Goal: Information Seeking & Learning: Learn about a topic

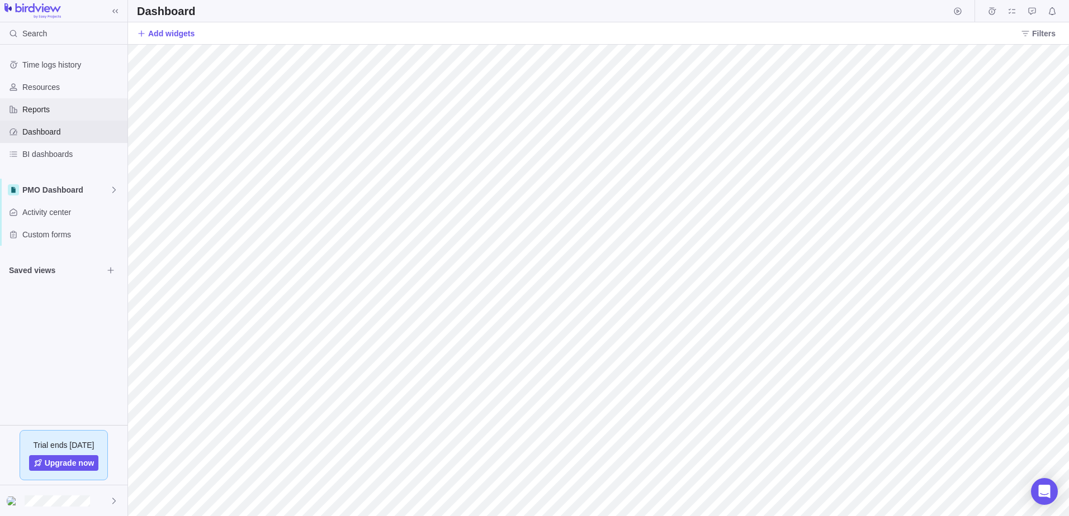
click at [34, 110] on span "Reports" at bounding box center [72, 109] width 101 height 11
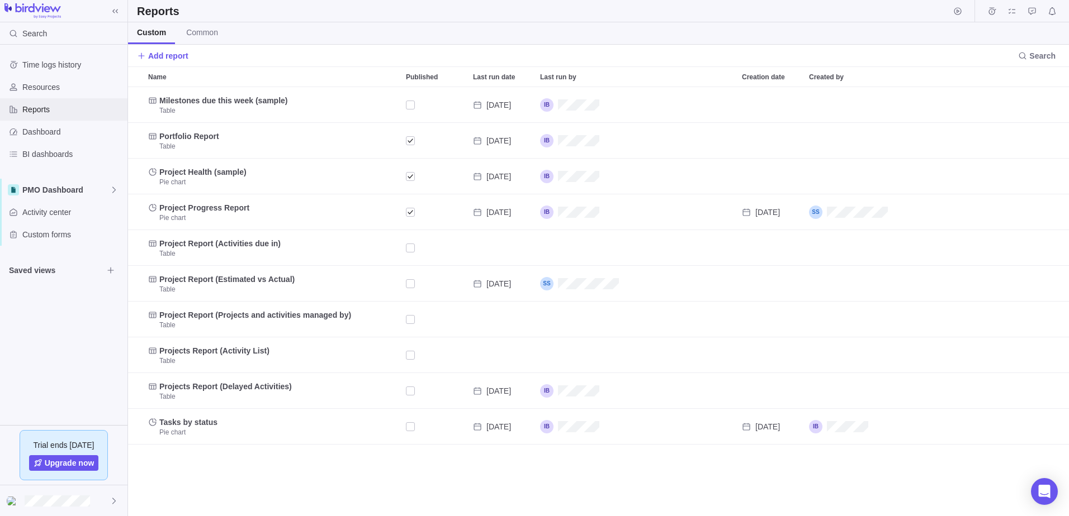
scroll to position [421, 932]
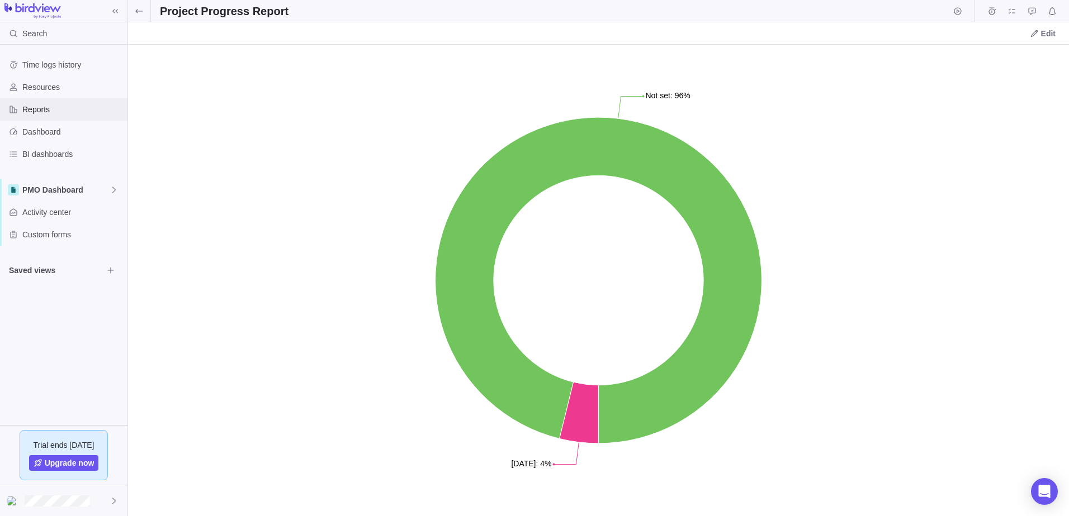
click at [49, 106] on span "Reports" at bounding box center [72, 109] width 101 height 11
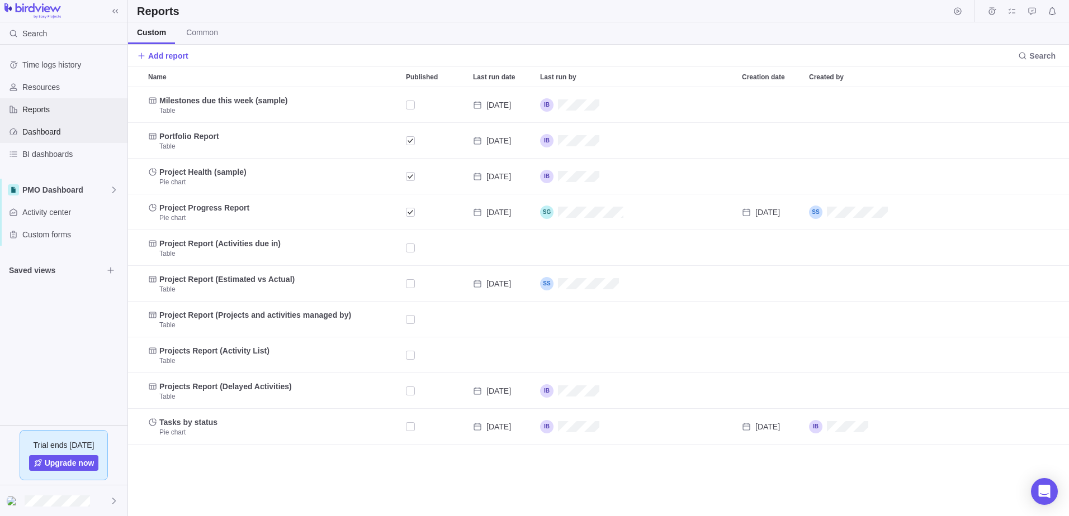
scroll to position [421, 932]
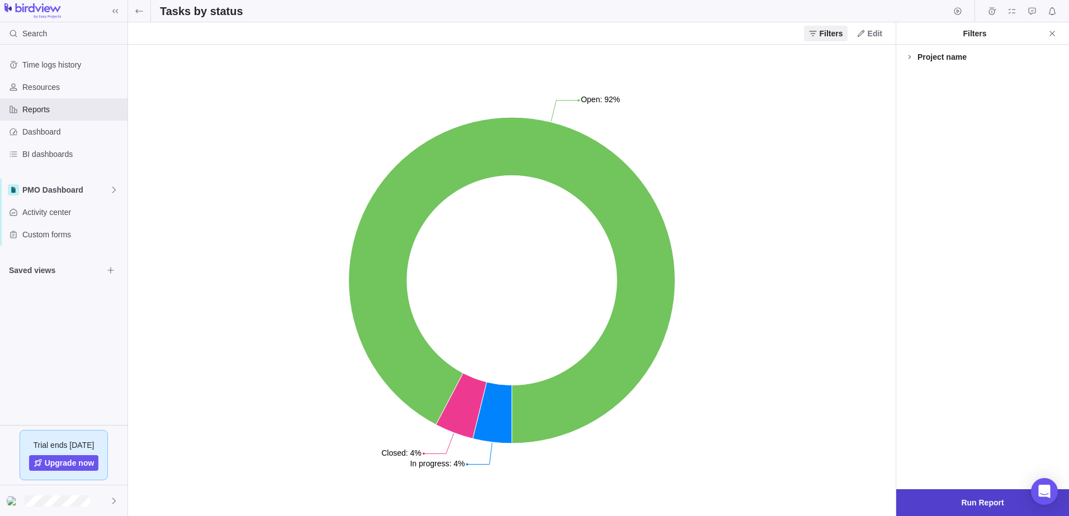
click at [956, 506] on span "Run Report" at bounding box center [982, 503] width 173 height 27
click at [45, 108] on span "Reports" at bounding box center [72, 109] width 101 height 11
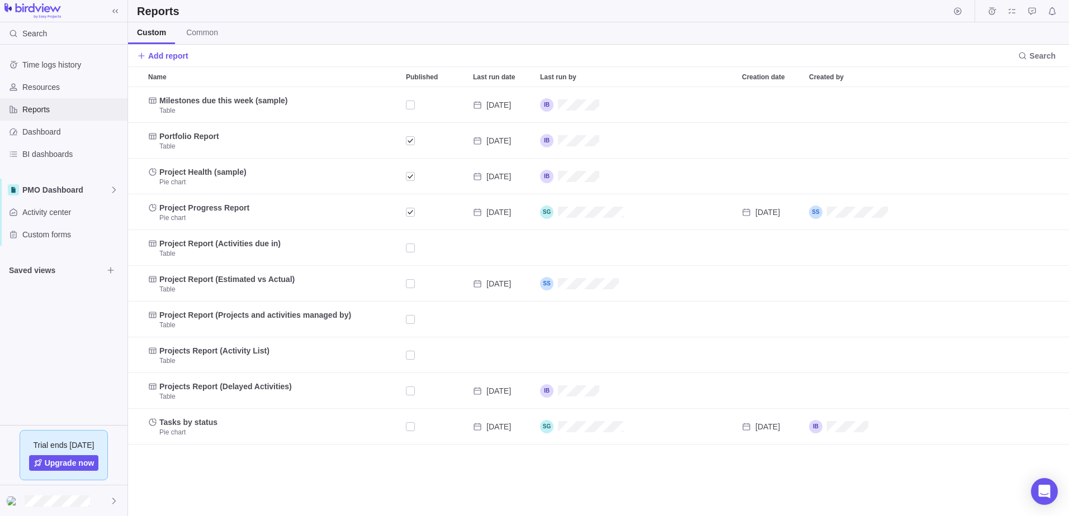
scroll to position [421, 932]
click at [34, 136] on span "Dashboard" at bounding box center [72, 131] width 101 height 11
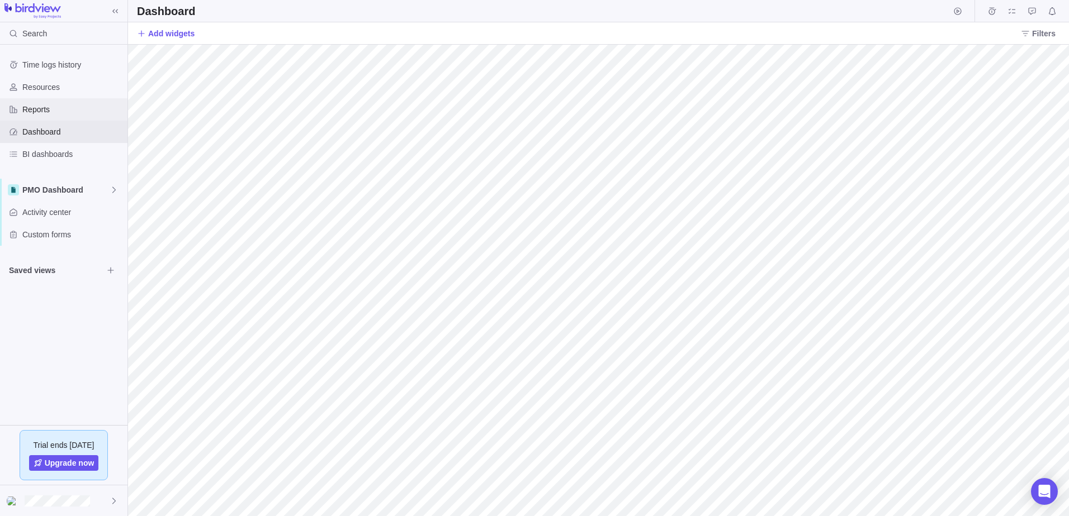
click at [27, 103] on div "Reports" at bounding box center [63, 109] width 127 height 22
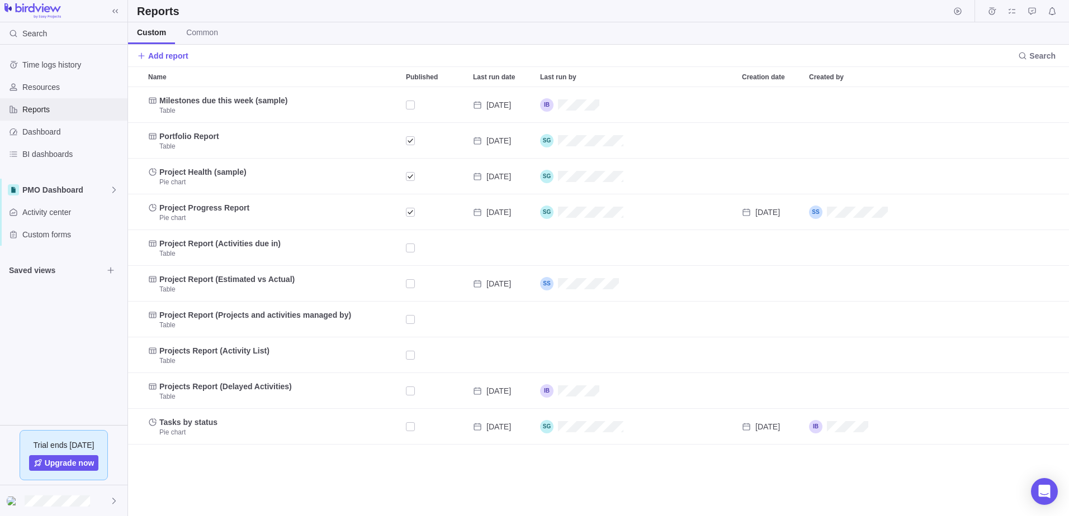
scroll to position [421, 932]
click at [201, 33] on span "Common" at bounding box center [202, 32] width 32 height 11
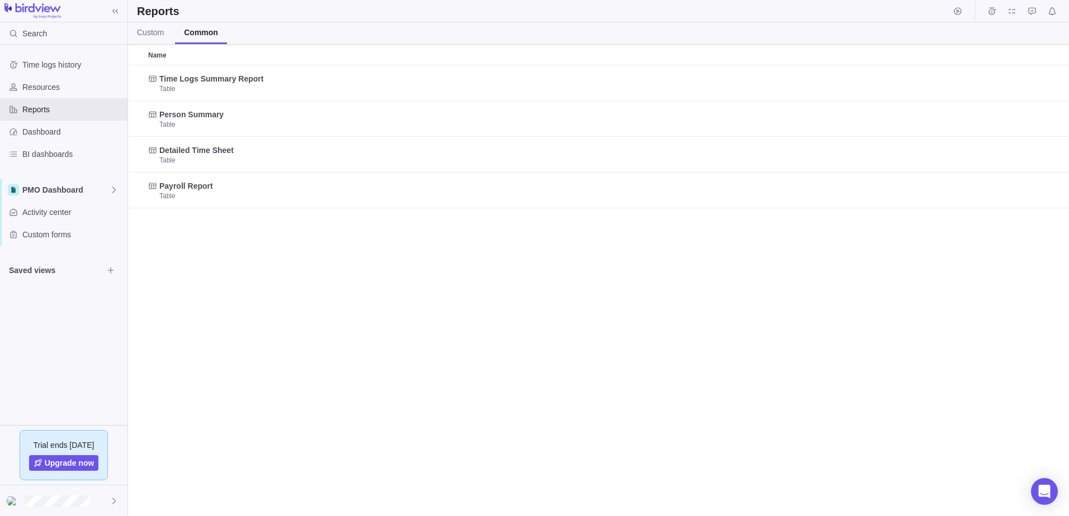
scroll to position [443, 932]
click at [157, 30] on span "Custom" at bounding box center [150, 32] width 27 height 11
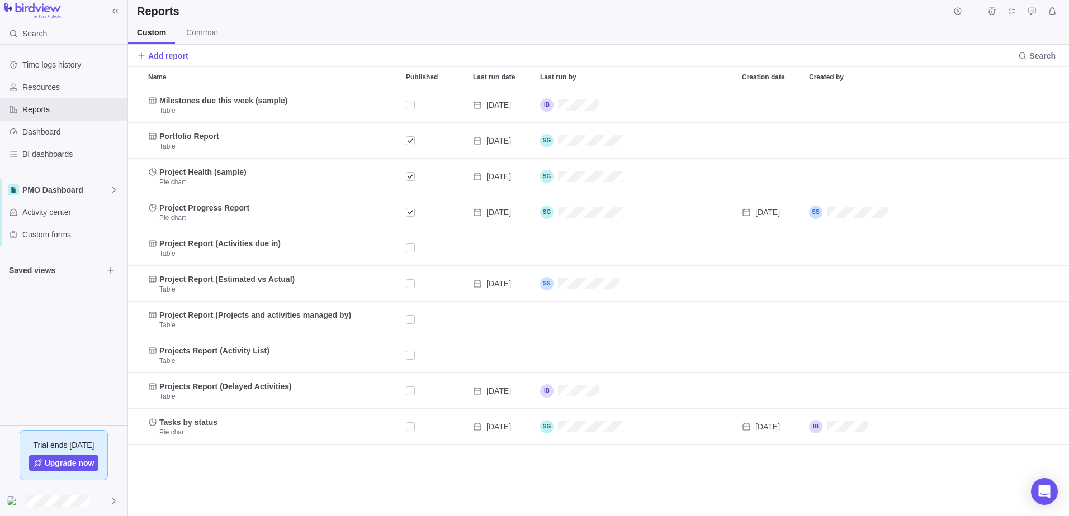
scroll to position [421, 932]
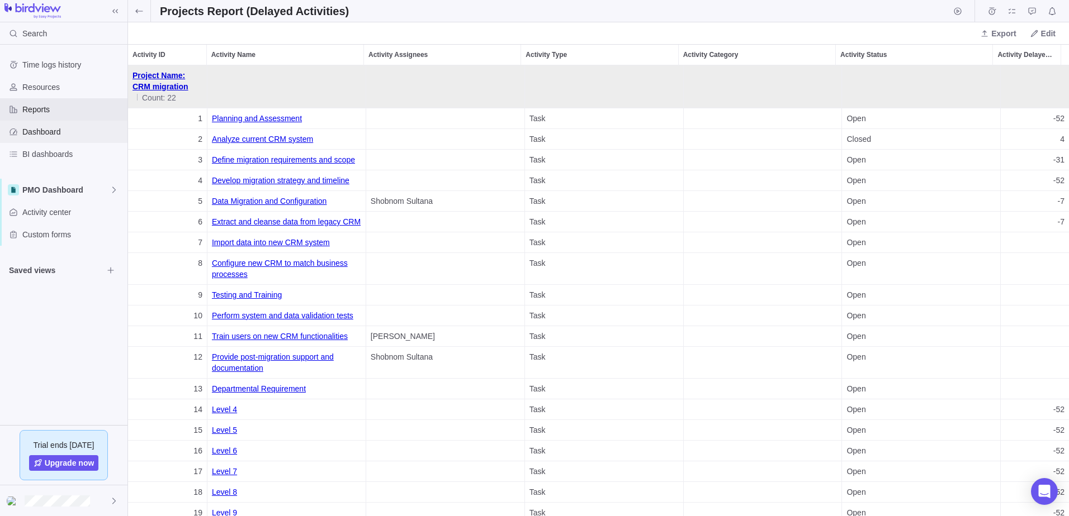
click at [49, 132] on span "Dashboard" at bounding box center [72, 131] width 101 height 11
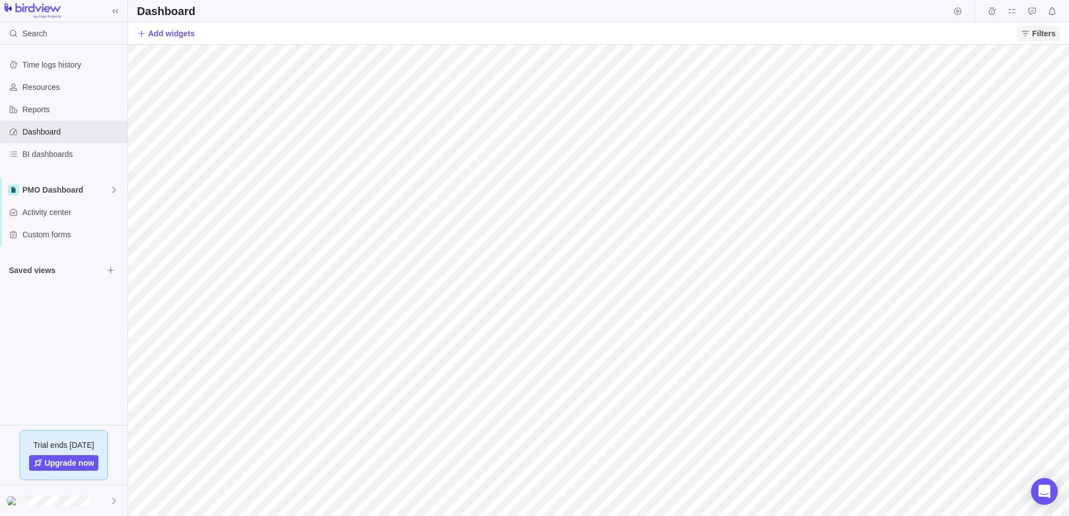
click at [1035, 36] on span "Filters" at bounding box center [1043, 33] width 23 height 11
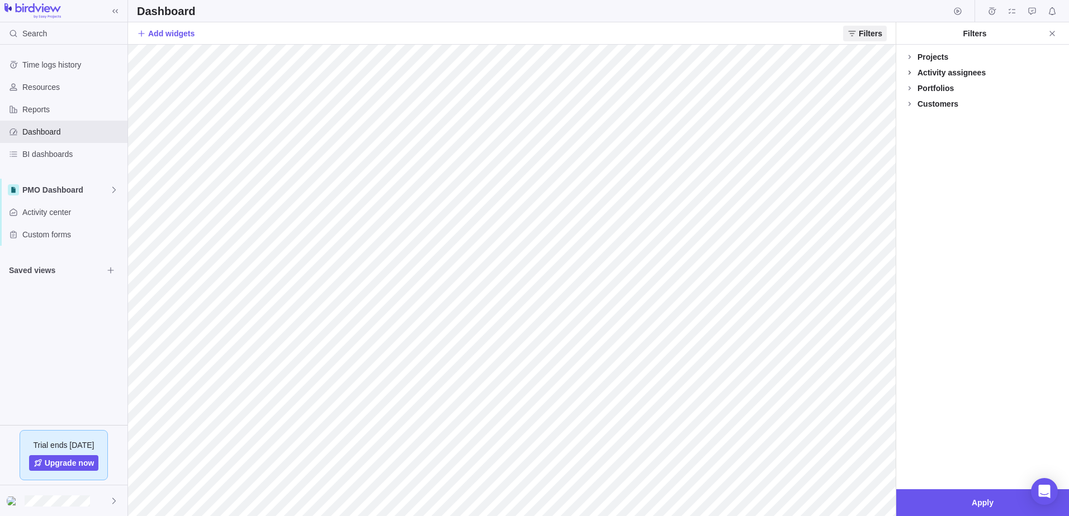
click at [908, 69] on icon at bounding box center [909, 72] width 9 height 9
click at [905, 158] on icon at bounding box center [909, 157] width 9 height 9
click at [921, 140] on div "Portfolios" at bounding box center [935, 141] width 36 height 11
click at [906, 185] on div at bounding box center [909, 189] width 9 height 16
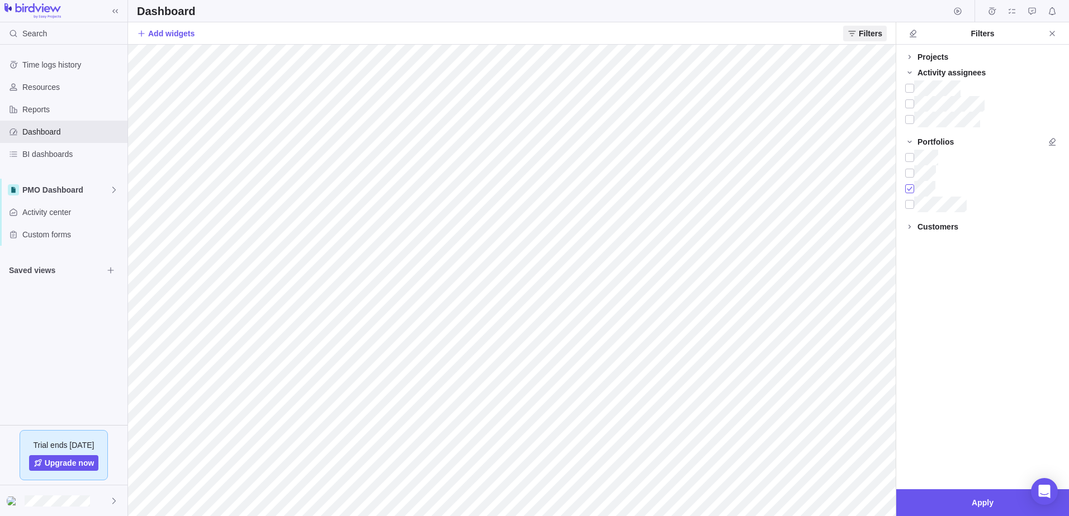
click at [906, 185] on div at bounding box center [909, 189] width 9 height 16
click at [1048, 35] on icon "Close" at bounding box center [1051, 33] width 9 height 9
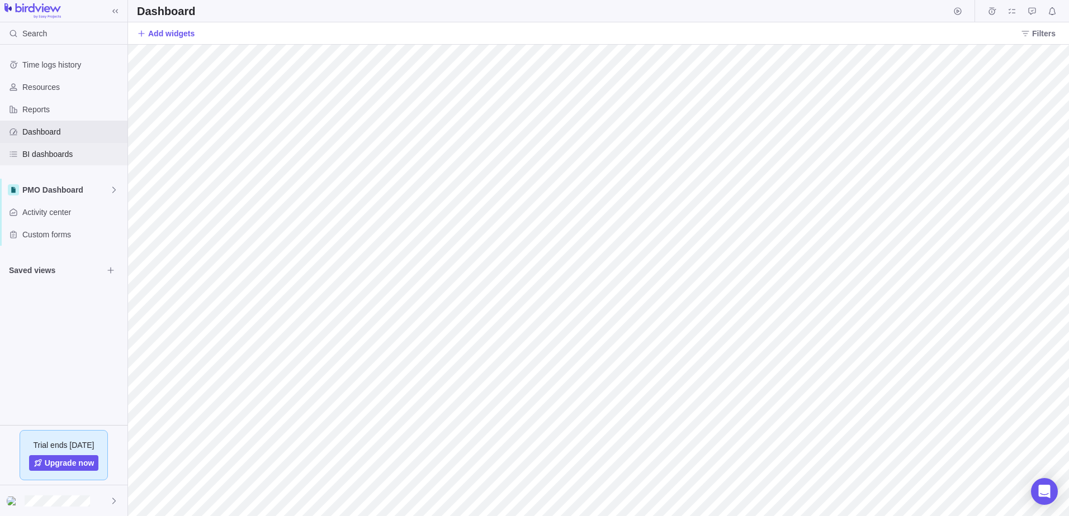
click at [54, 150] on span "BI dashboards" at bounding box center [72, 154] width 101 height 11
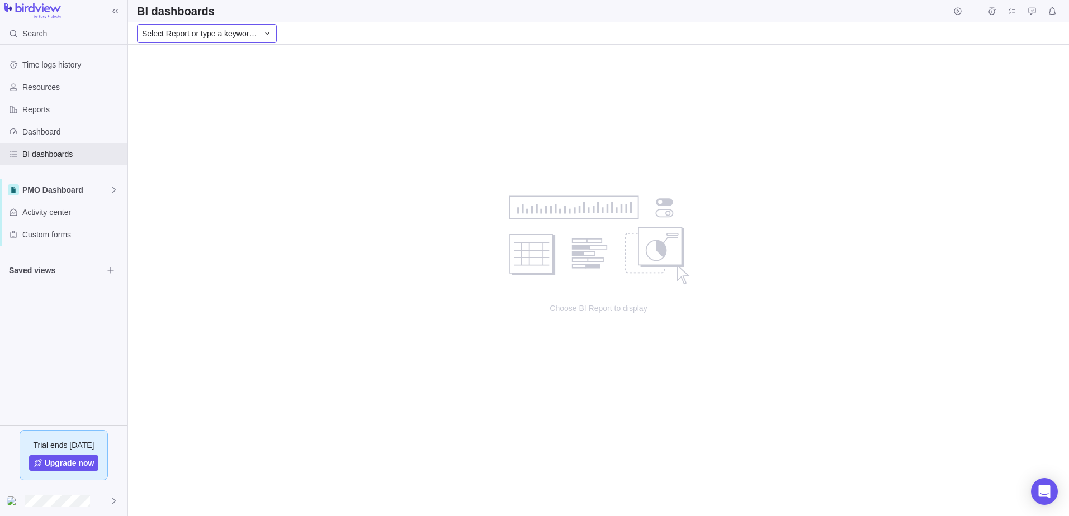
click at [259, 34] on div "Select Report or type a keyword..." at bounding box center [207, 33] width 140 height 19
click at [209, 83] on span "Portfolios and projects" at bounding box center [188, 80] width 85 height 11
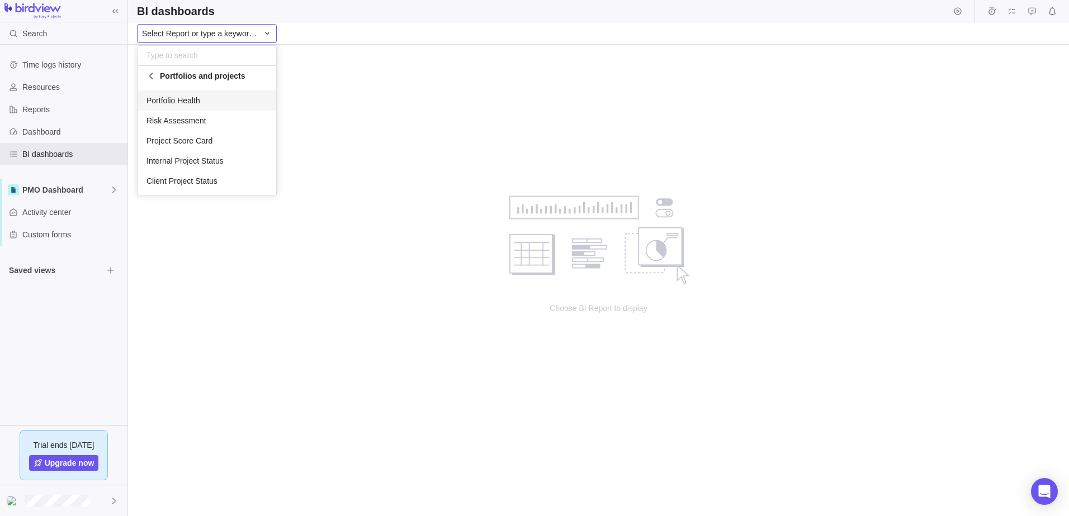
click at [184, 101] on span "Portfolio Health" at bounding box center [173, 100] width 54 height 11
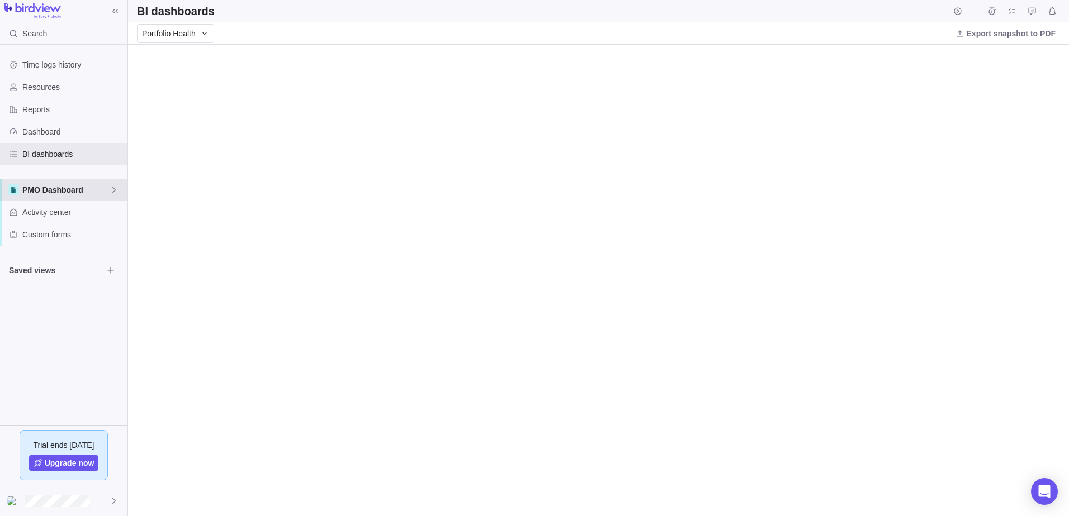
click at [70, 191] on span "PMO Dashboard" at bounding box center [65, 189] width 87 height 11
click at [56, 236] on span "PMO Dashboard" at bounding box center [64, 236] width 68 height 11
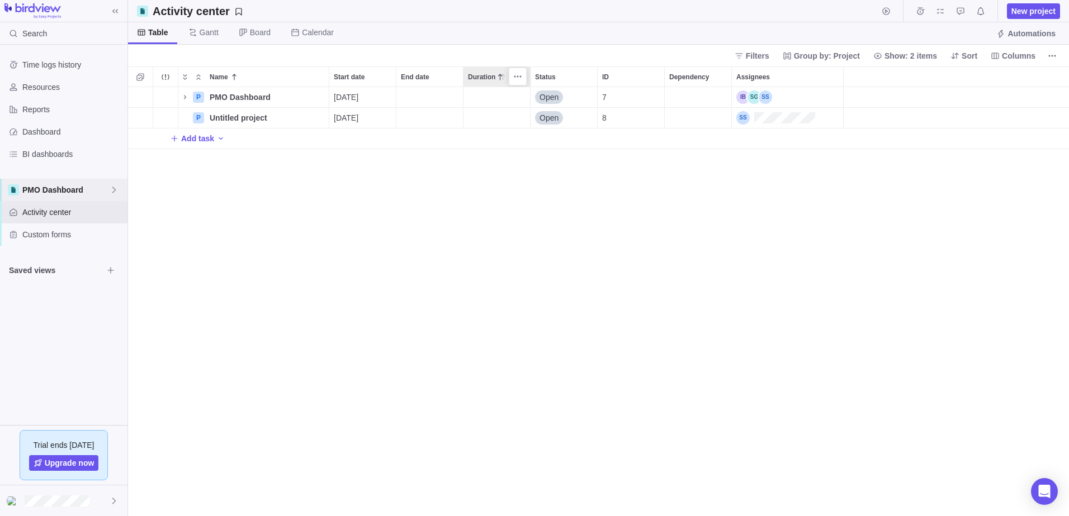
scroll to position [421, 932]
click at [216, 94] on span "PMO Dashboard" at bounding box center [240, 97] width 61 height 11
click at [188, 98] on div "Name Start date End date Duration Status ID Dependency Assignees P PMO Dashboar…" at bounding box center [598, 292] width 941 height 450
click at [187, 98] on icon "Name" at bounding box center [185, 97] width 9 height 9
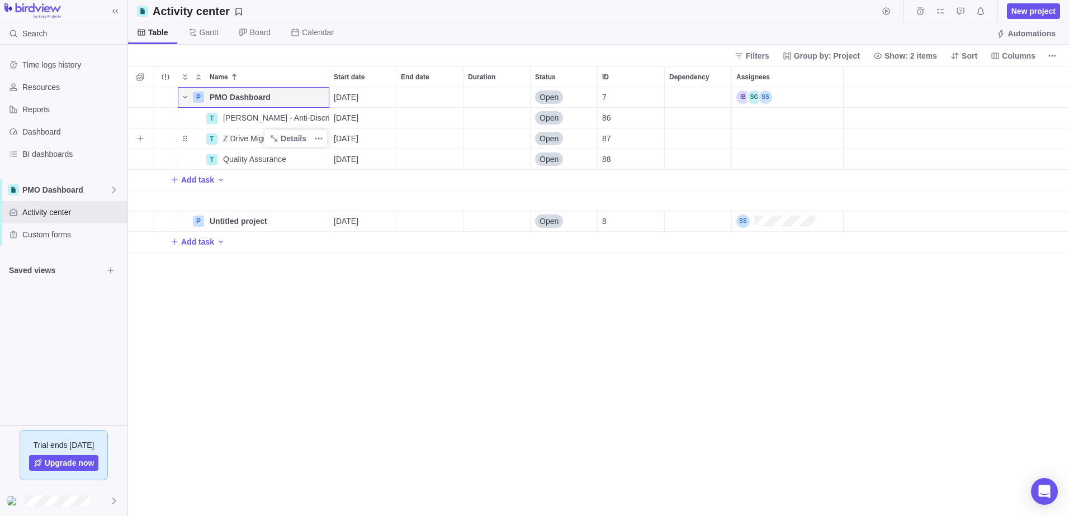
click at [236, 137] on span "Z Drive Migration" at bounding box center [253, 138] width 60 height 11
click at [189, 137] on div "Name Start date End date Duration Status ID Dependency Assignees P PMO Dashboar…" at bounding box center [598, 292] width 941 height 450
click at [259, 30] on span "Board" at bounding box center [260, 32] width 21 height 11
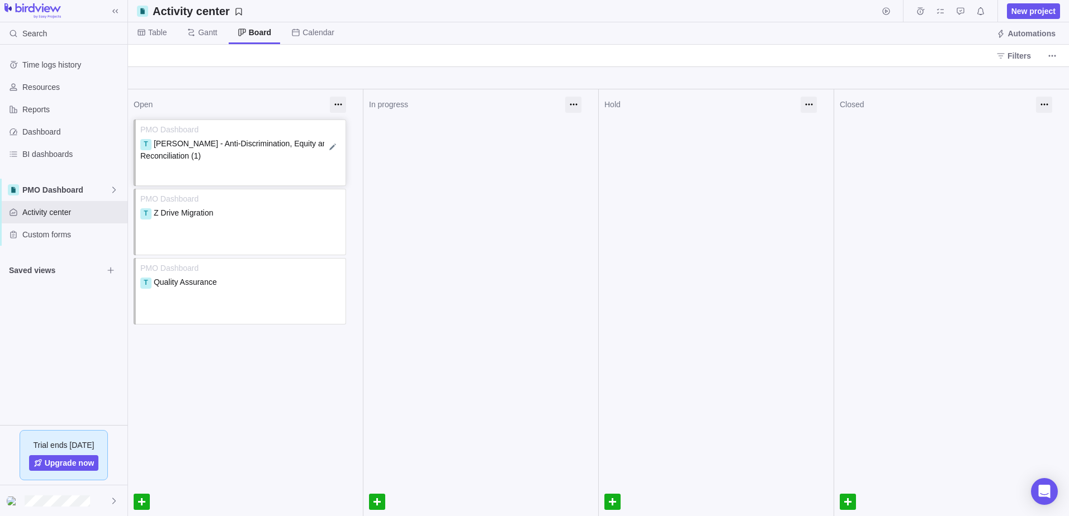
click at [216, 146] on span "[PERSON_NAME] - Anti-Discrimination, Equity and Reconciliation (1)" at bounding box center [236, 149] width 193 height 21
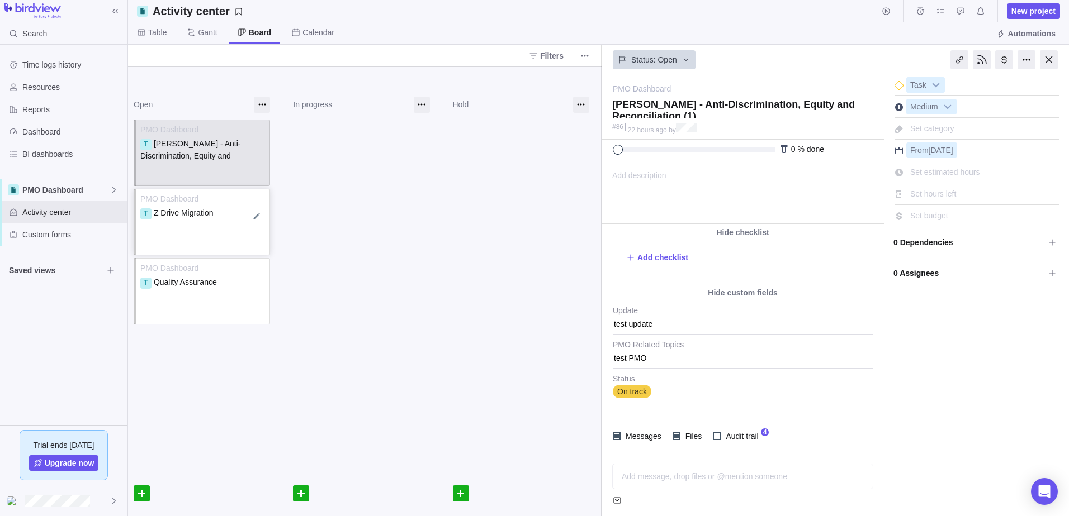
click at [182, 220] on div "T Z Drive Migration" at bounding box center [202, 218] width 125 height 22
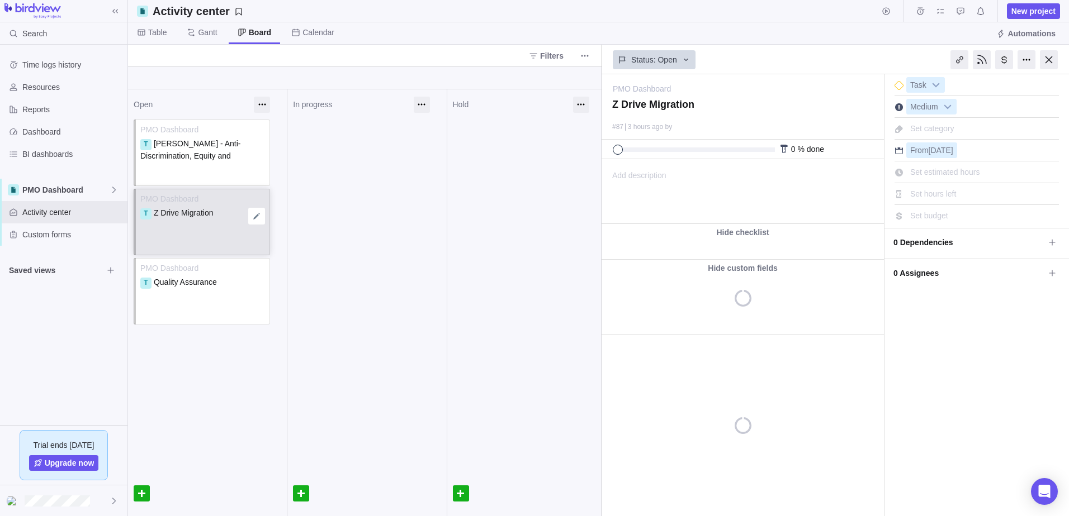
type textarea "x"
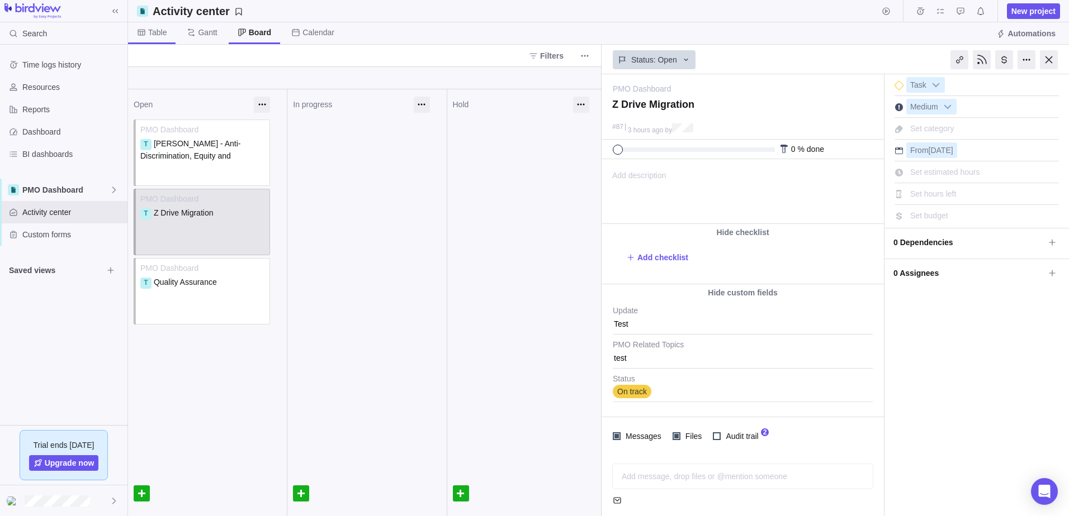
click at [162, 32] on span "Table" at bounding box center [157, 32] width 18 height 11
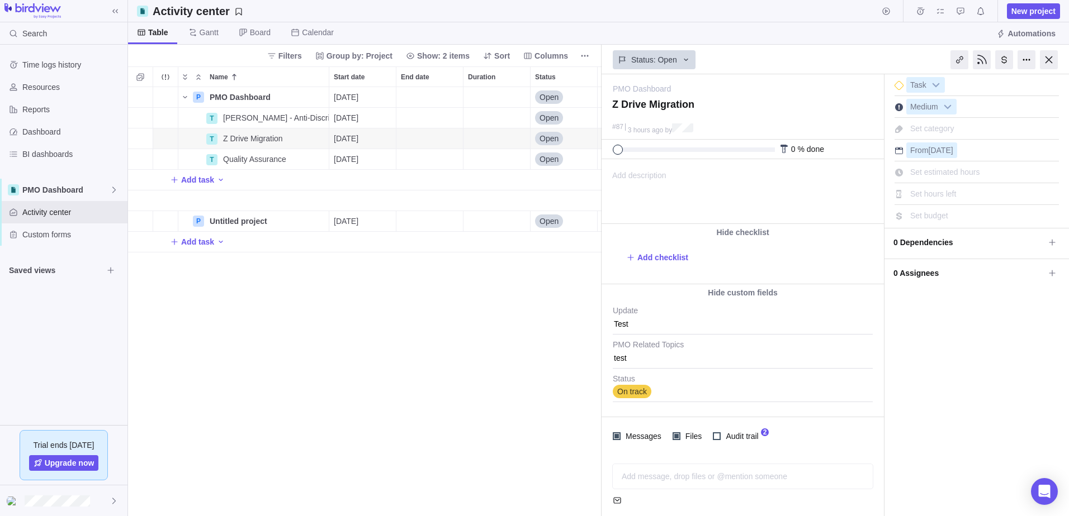
scroll to position [421, 465]
click at [1048, 59] on div at bounding box center [1049, 59] width 18 height 19
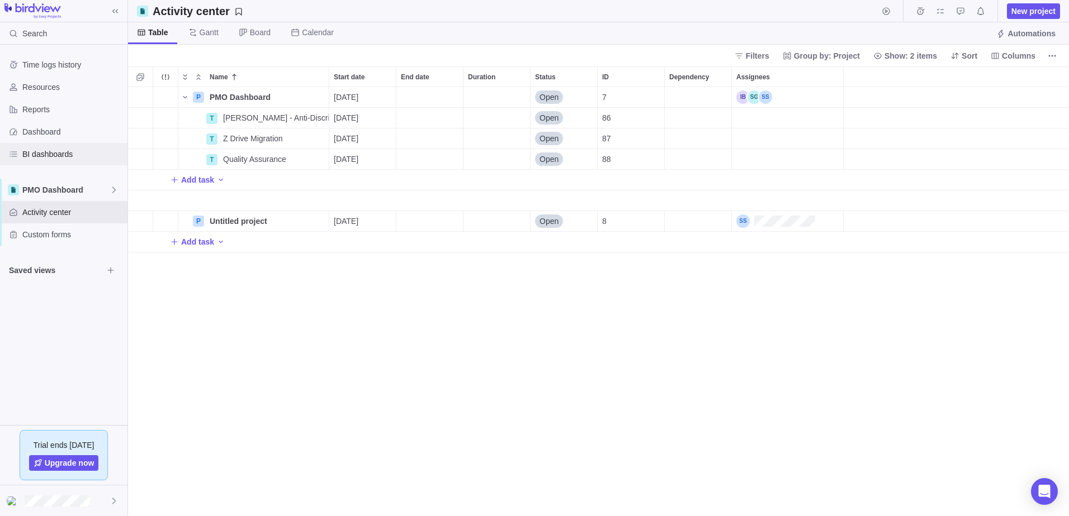
click at [69, 158] on span "BI dashboards" at bounding box center [72, 154] width 101 height 11
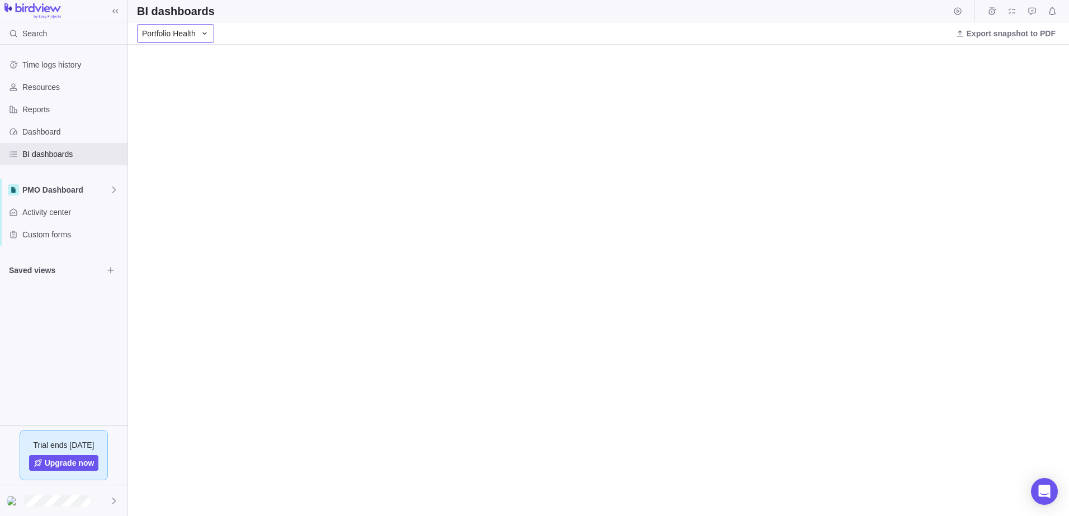
click at [192, 37] on span "Portfolio Health" at bounding box center [169, 33] width 54 height 11
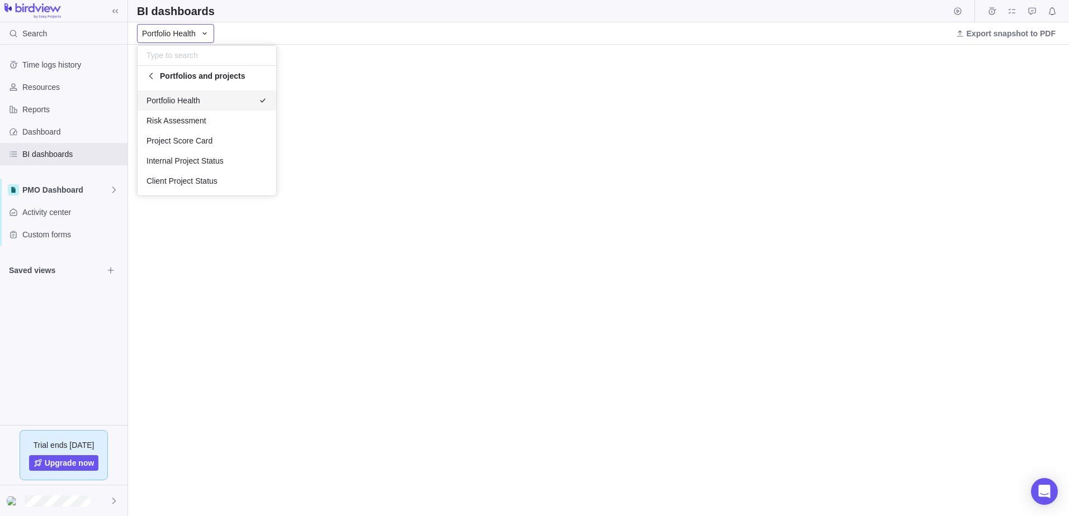
click at [295, 35] on body "Search Time logs history Resources Reports Dashboard BI dashboards PMO Dashboar…" at bounding box center [534, 258] width 1069 height 516
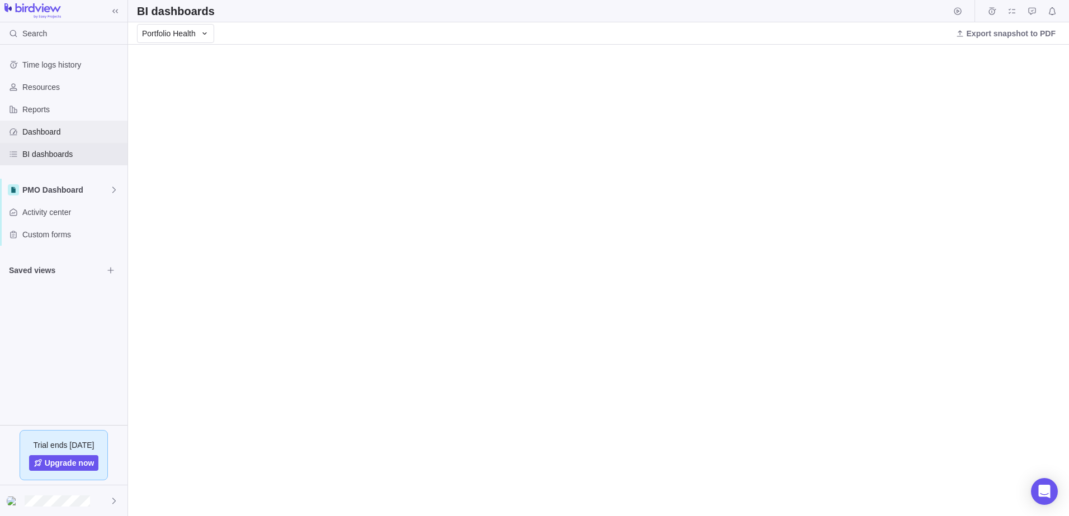
click at [43, 130] on span "Dashboard" at bounding box center [72, 131] width 101 height 11
